Goal: Task Accomplishment & Management: Complete application form

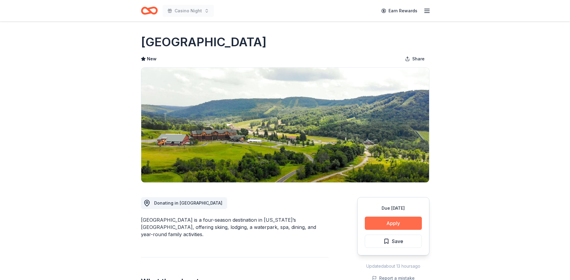
click at [400, 226] on button "Apply" at bounding box center [393, 223] width 57 height 13
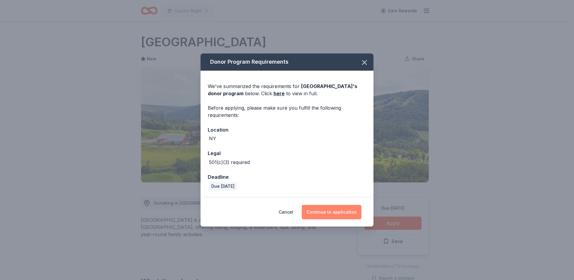
click at [332, 210] on button "Continue to application" at bounding box center [332, 212] width 60 height 14
